Goal: Information Seeking & Learning: Learn about a topic

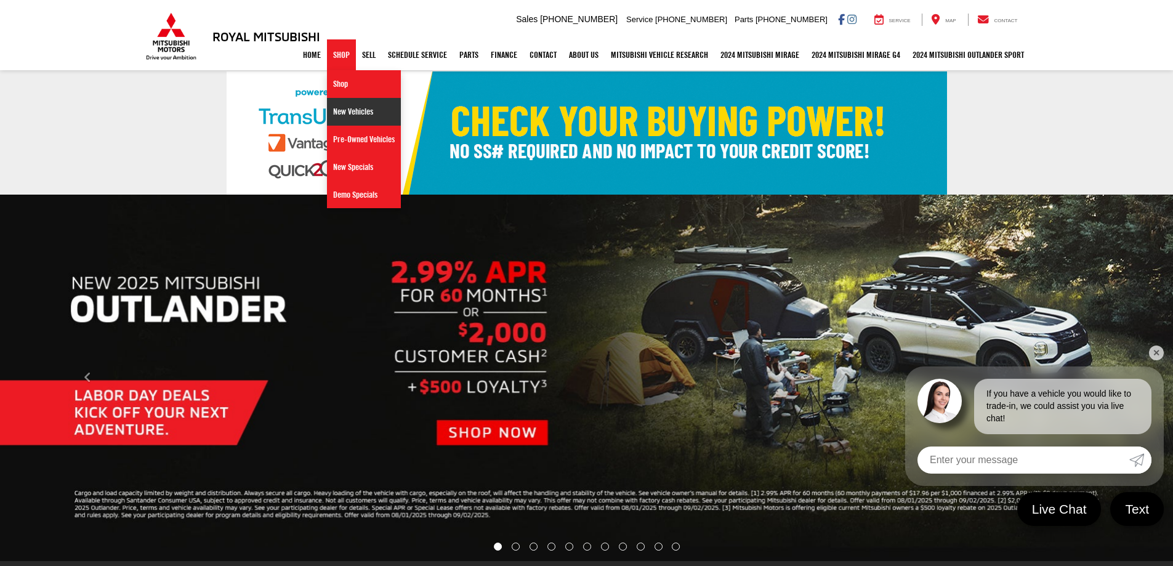
click at [343, 107] on link "New Vehicles" at bounding box center [364, 112] width 74 height 28
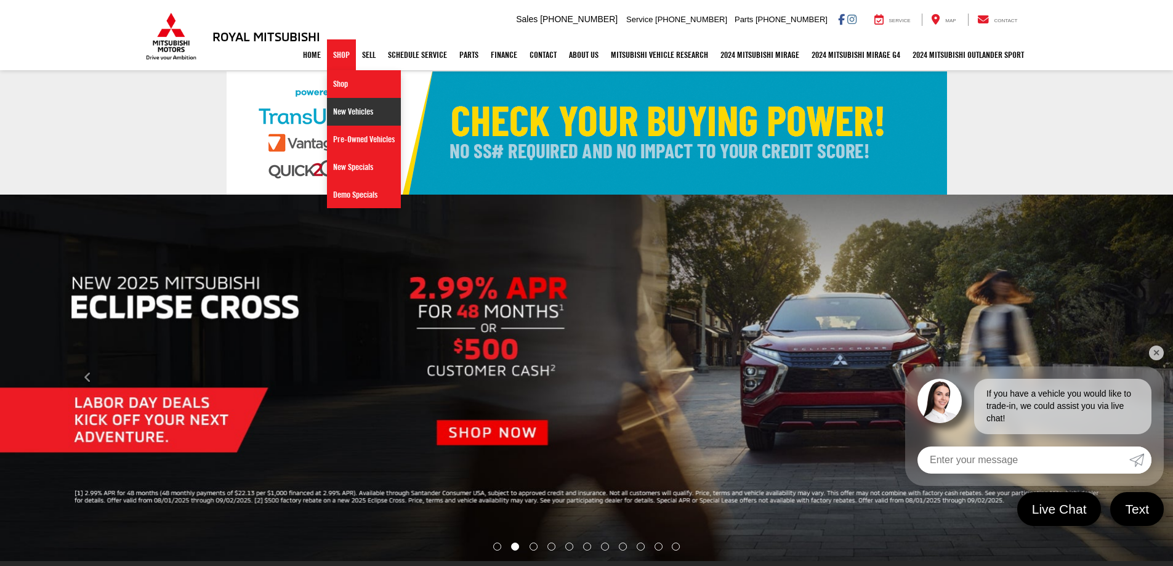
click at [334, 107] on link "New Vehicles" at bounding box center [364, 112] width 74 height 28
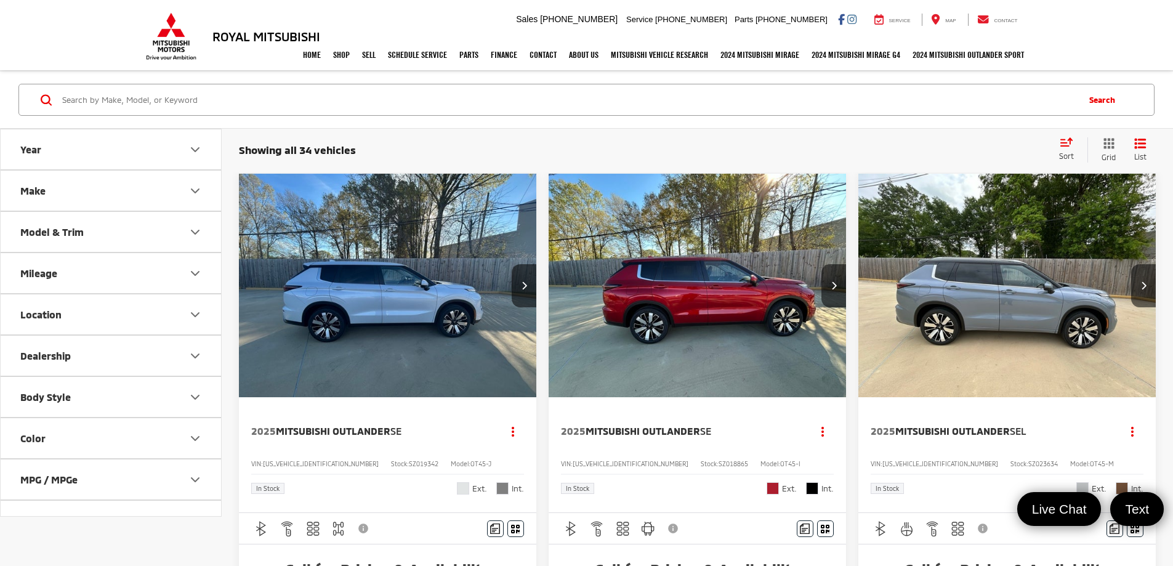
click at [132, 189] on button "Make" at bounding box center [112, 191] width 222 height 40
click at [185, 304] on button "Model & Trim" at bounding box center [112, 311] width 222 height 40
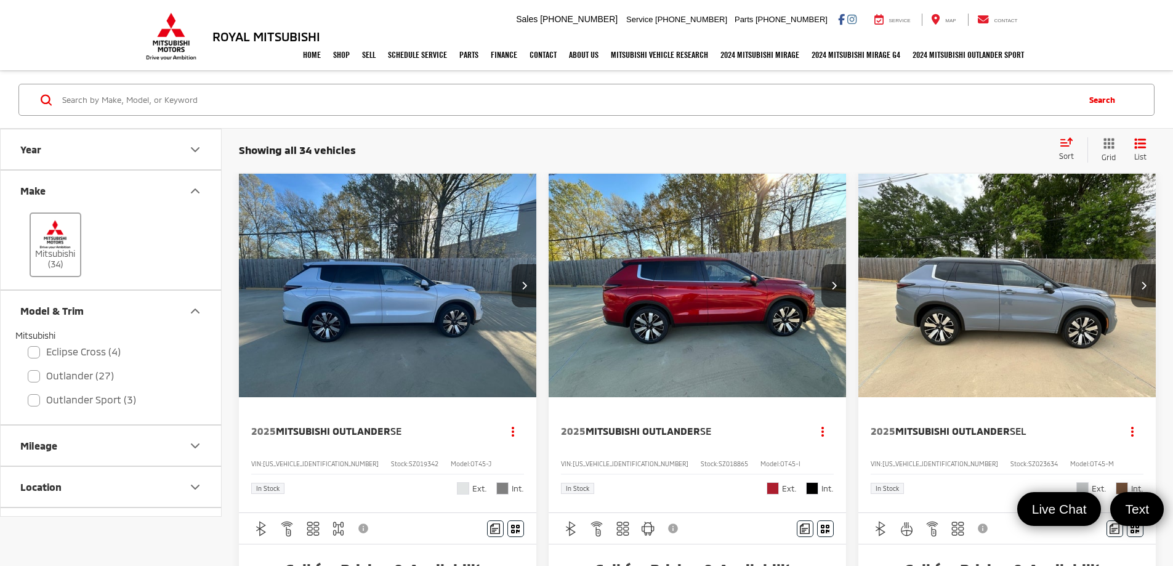
click at [50, 233] on img at bounding box center [55, 234] width 34 height 29
click at [0, 0] on input "Mitsubishi (34)" at bounding box center [0, 0] width 0 height 0
